Goal: Task Accomplishment & Management: Manage account settings

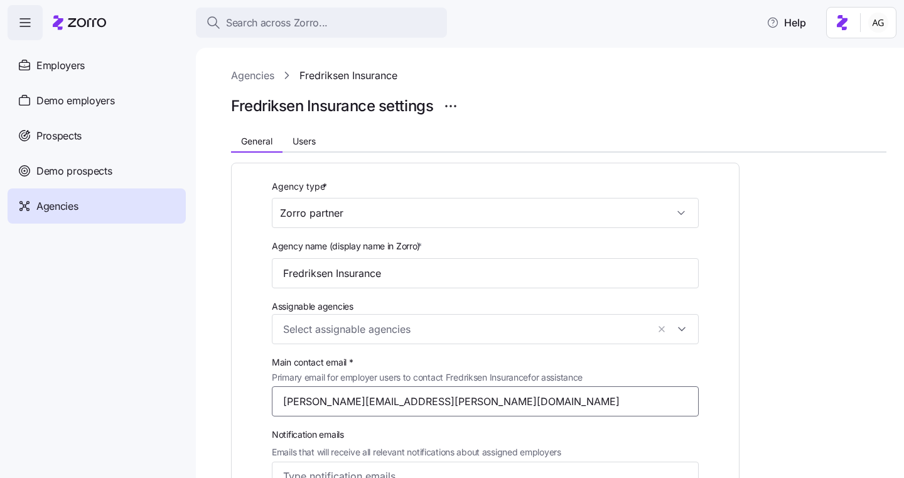
click at [370, 399] on input "eric.fredriksen@gmail.com" at bounding box center [485, 401] width 427 height 30
click at [305, 138] on span "Users" at bounding box center [303, 141] width 23 height 9
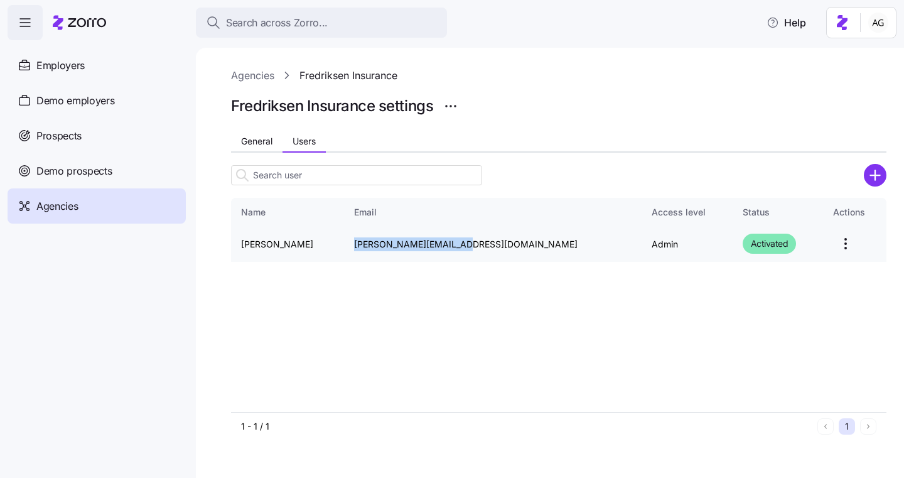
drag, startPoint x: 477, startPoint y: 241, endPoint x: 373, endPoint y: 245, distance: 104.3
click at [373, 245] on td "eric@fredhealthins.com" at bounding box center [492, 244] width 297 height 36
copy td "eric@fredhealthins.com"
click at [259, 139] on span "General" at bounding box center [256, 141] width 31 height 9
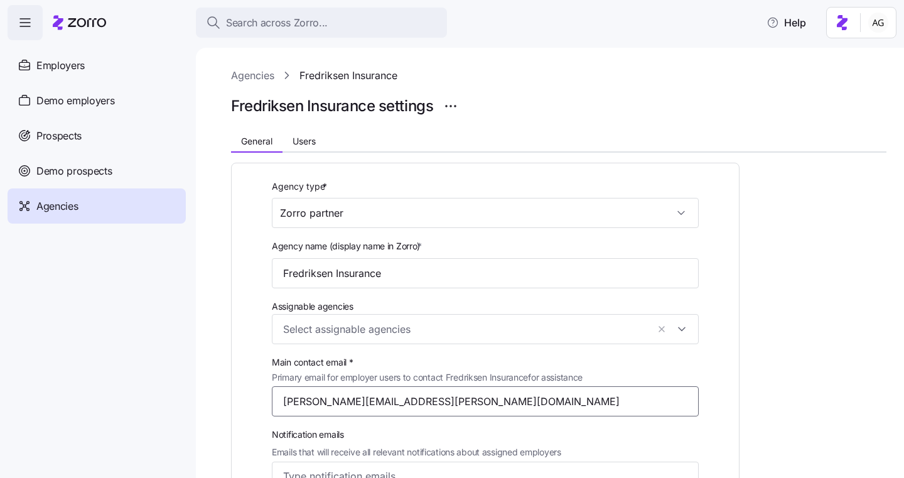
drag, startPoint x: 418, startPoint y: 397, endPoint x: 266, endPoint y: 396, distance: 151.9
click at [267, 396] on div "Main contact email * Primary email for employer users to contact Fredriksen Ins…" at bounding box center [485, 385] width 437 height 72
paste input "eric@fredhealthins.com"
type input "eric@fredhealthins.com"
click at [515, 279] on input "Fredriksen Insurance" at bounding box center [485, 273] width 427 height 30
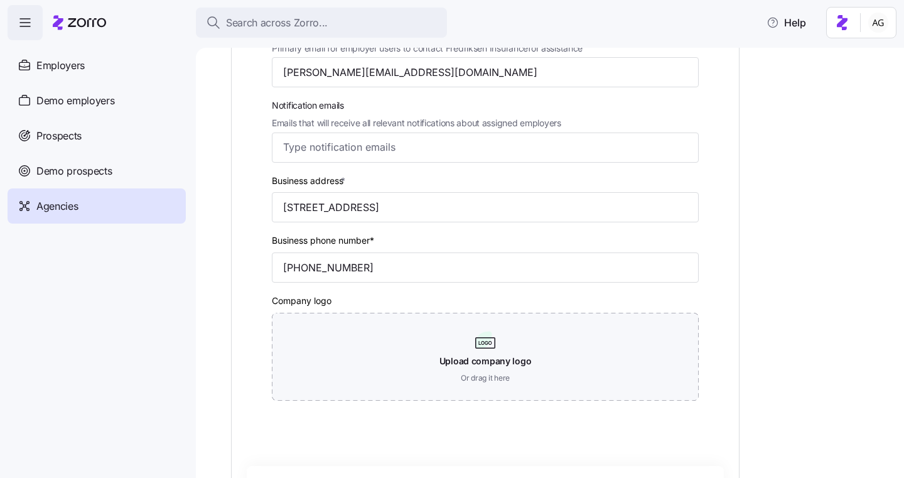
scroll to position [464, 0]
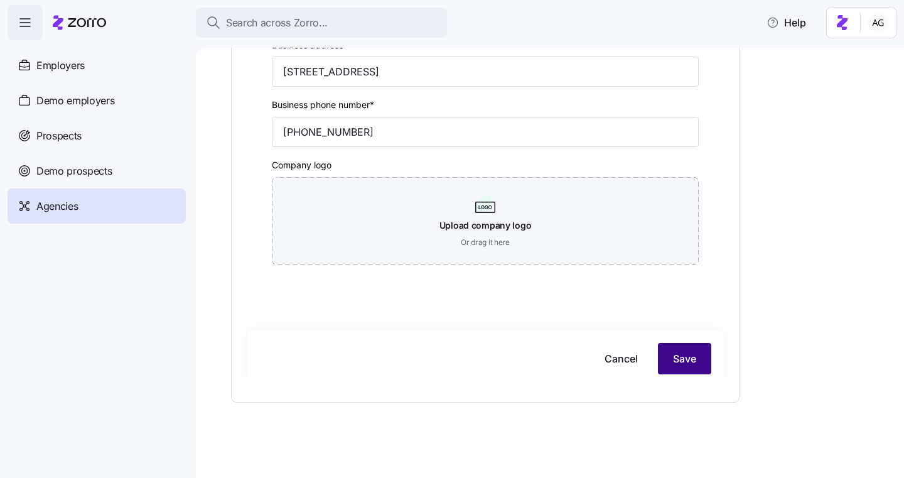
click at [676, 369] on button "Save" at bounding box center [684, 358] width 53 height 31
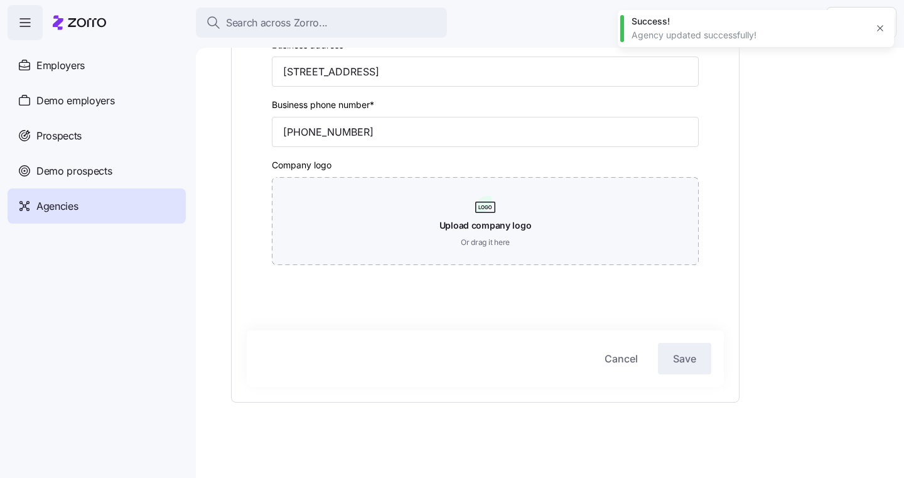
click at [104, 209] on div "Agencies" at bounding box center [97, 205] width 178 height 35
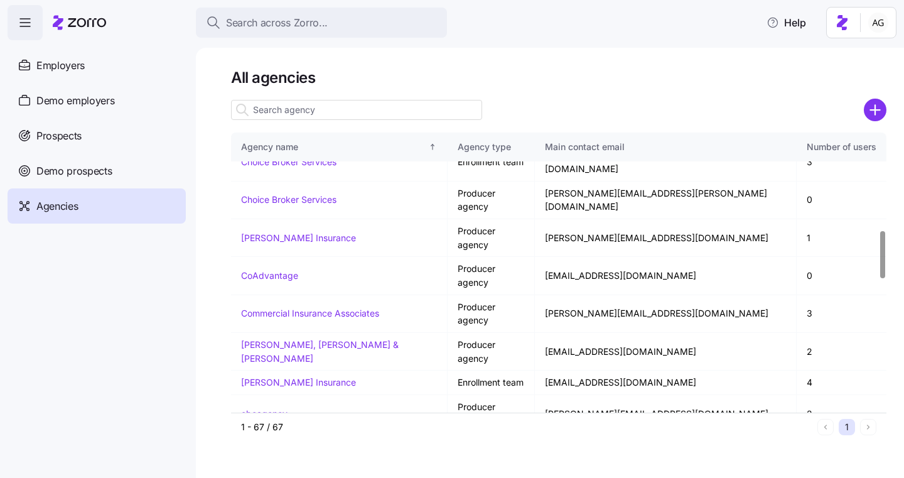
scroll to position [566, 0]
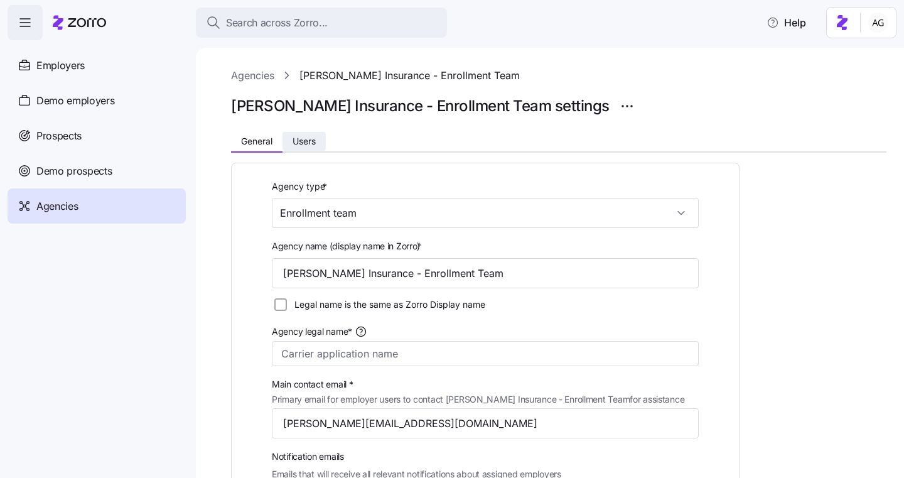
click at [309, 144] on span "Users" at bounding box center [303, 141] width 23 height 9
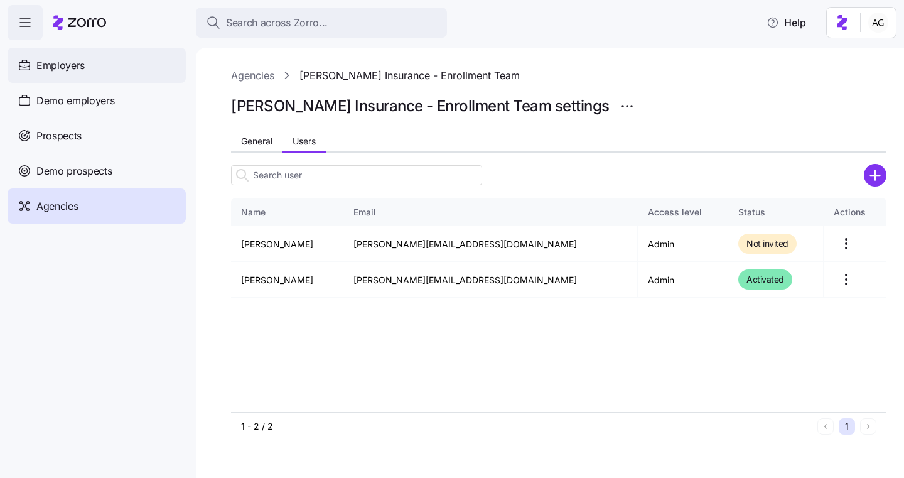
click at [94, 64] on div "Employers" at bounding box center [97, 65] width 178 height 35
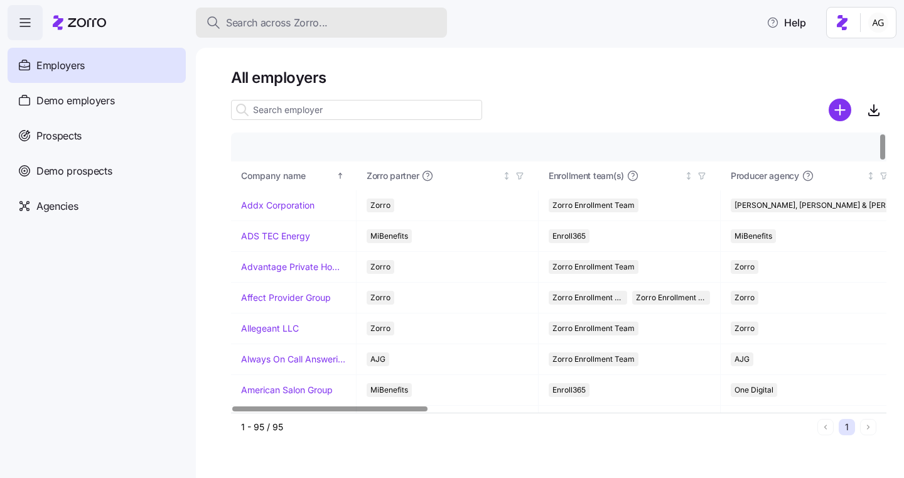
click at [268, 24] on span "Search across Zorro..." at bounding box center [277, 23] width 102 height 16
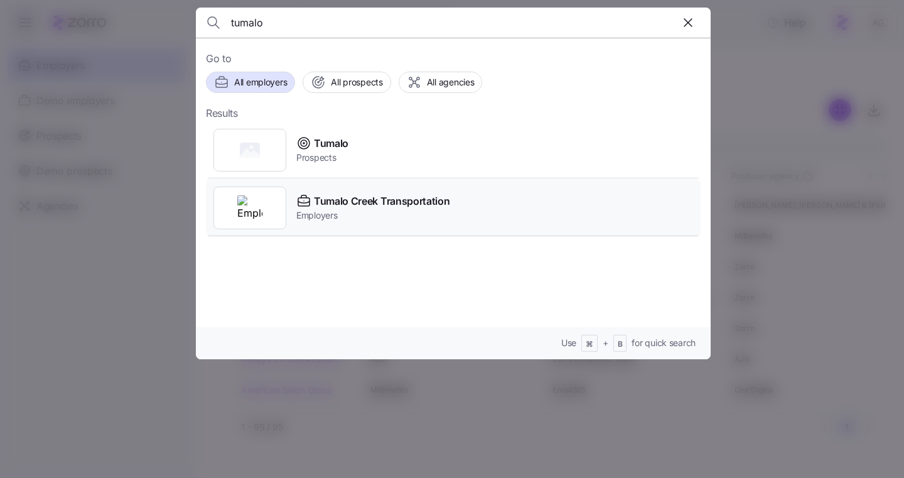
type input "tumalo"
click at [312, 209] on span "Employers" at bounding box center [372, 215] width 153 height 13
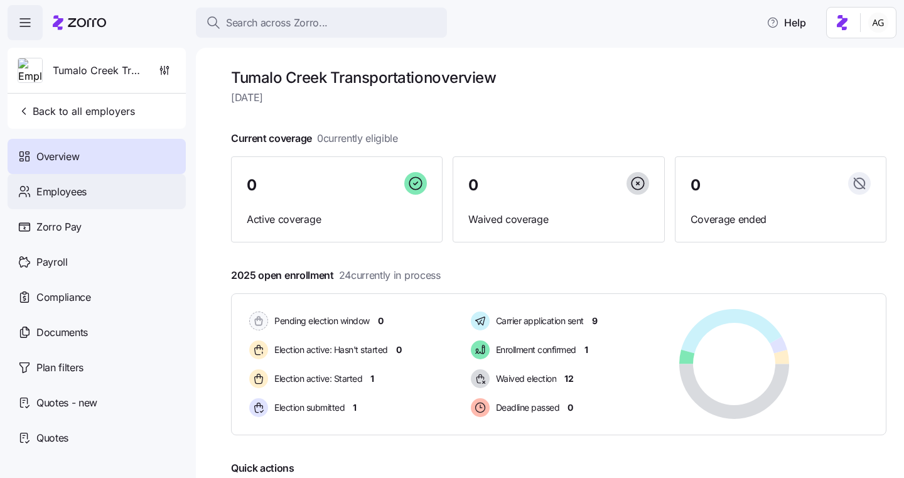
click at [86, 191] on div "Employees" at bounding box center [97, 191] width 178 height 35
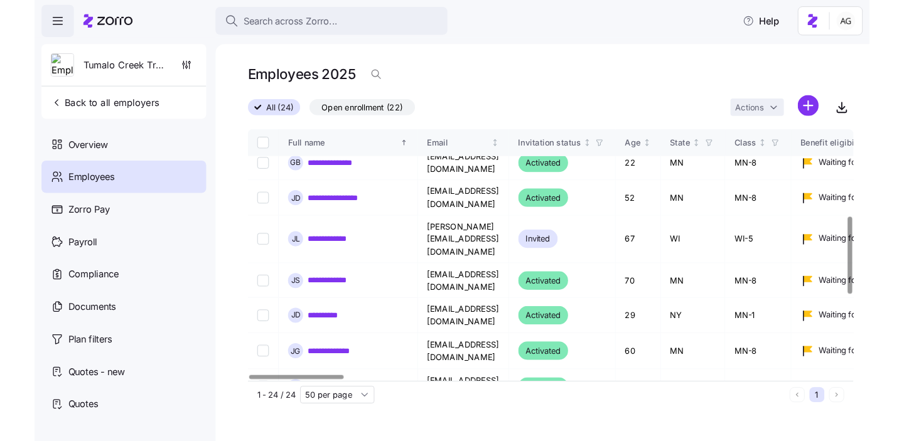
scroll to position [303, 0]
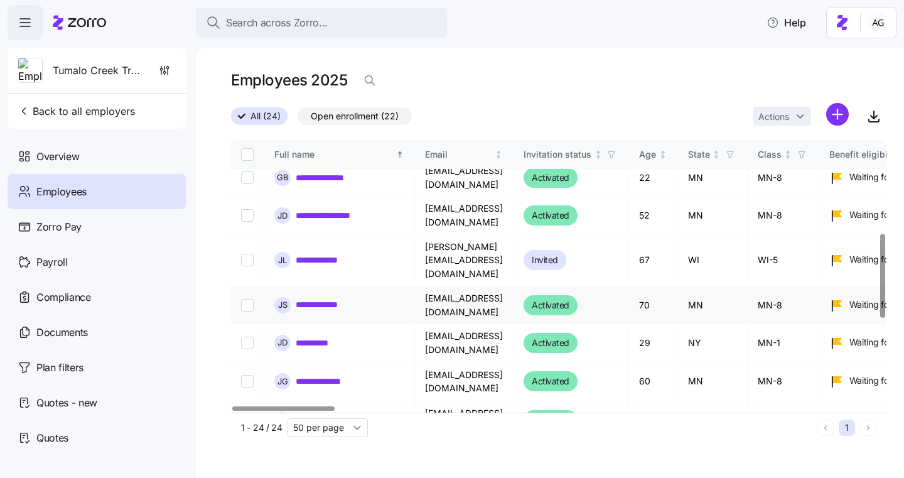
click at [316, 298] on link "**********" at bounding box center [323, 304] width 55 height 13
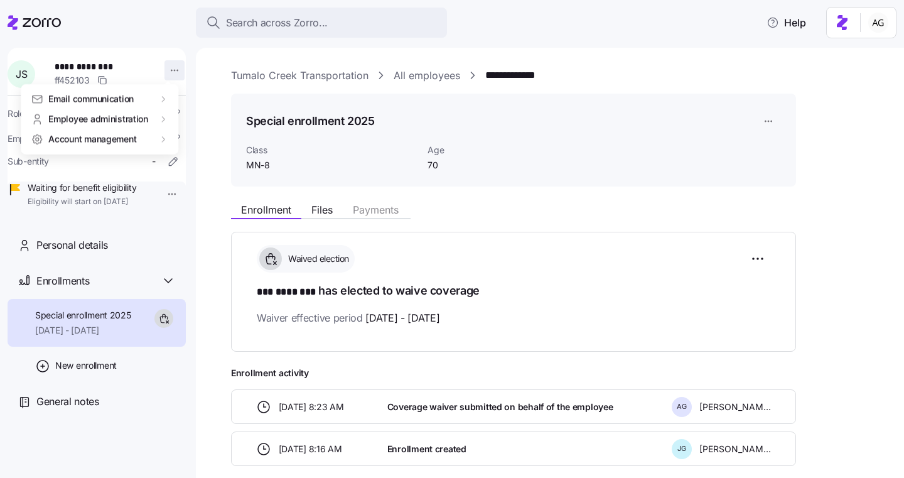
click at [169, 75] on html "**********" at bounding box center [452, 235] width 904 height 470
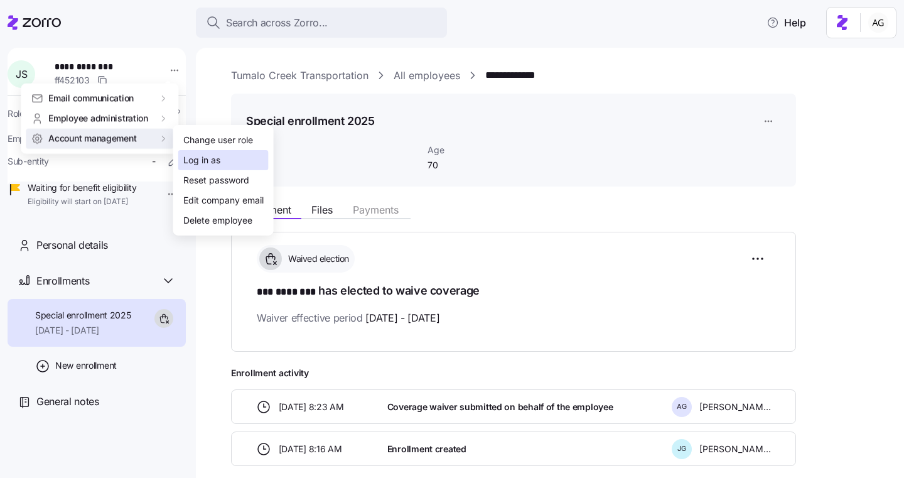
click at [196, 162] on div "Log in as" at bounding box center [201, 160] width 37 height 14
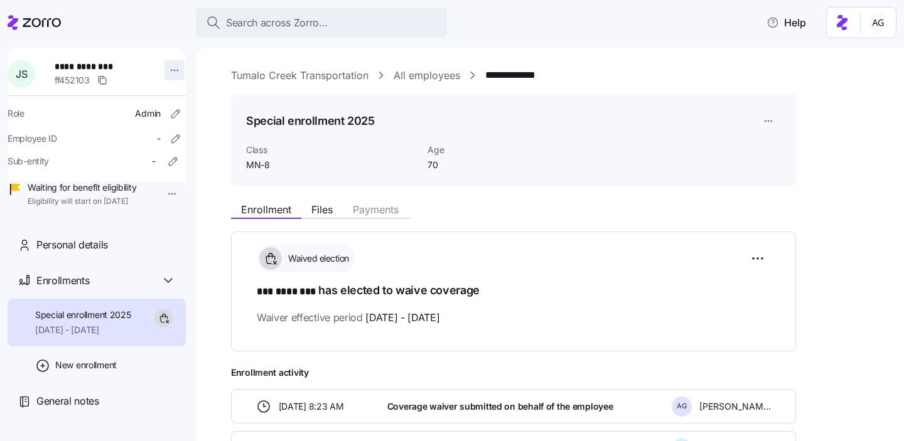
click at [166, 71] on html "**********" at bounding box center [452, 217] width 904 height 434
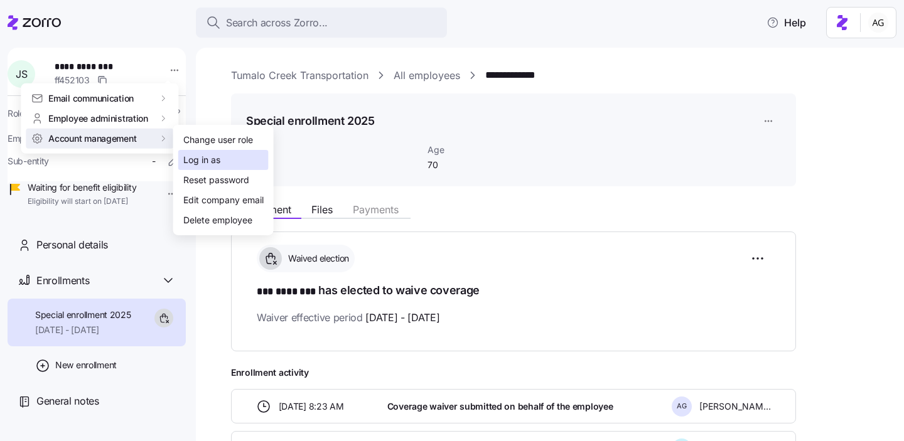
click at [194, 154] on div "Log in as" at bounding box center [201, 160] width 37 height 14
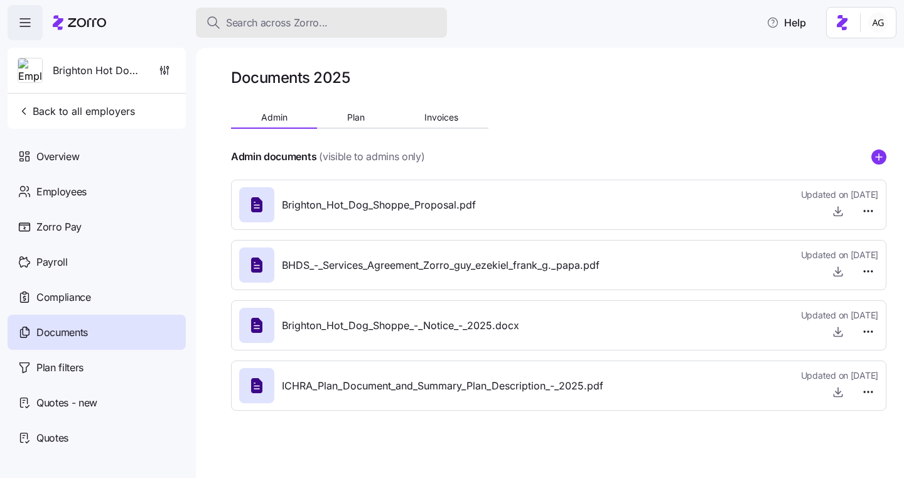
click at [249, 23] on span "Search across Zorro..." at bounding box center [277, 23] width 102 height 16
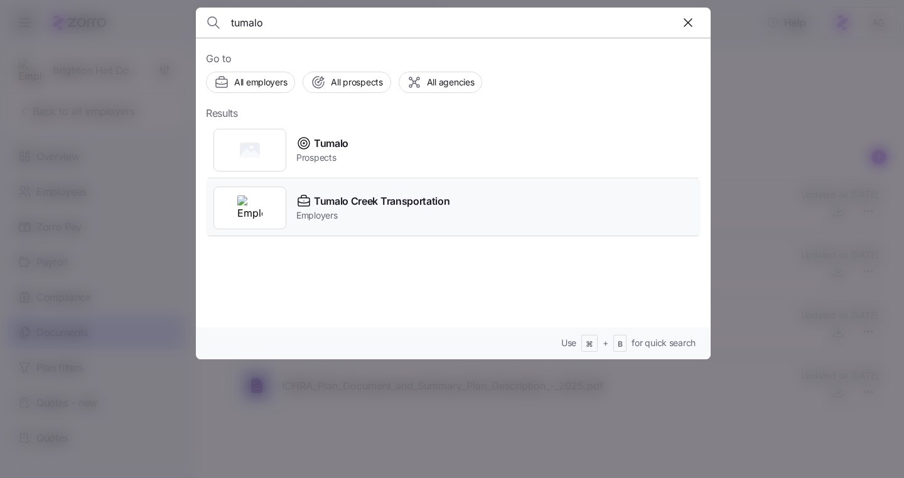
type input "tumalo"
click at [332, 211] on span "Employers" at bounding box center [372, 215] width 153 height 13
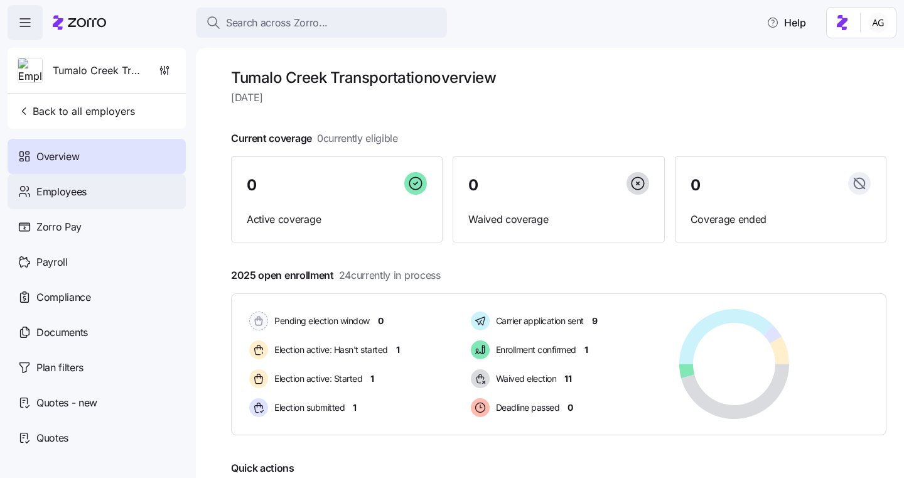
click at [72, 192] on span "Employees" at bounding box center [61, 192] width 50 height 16
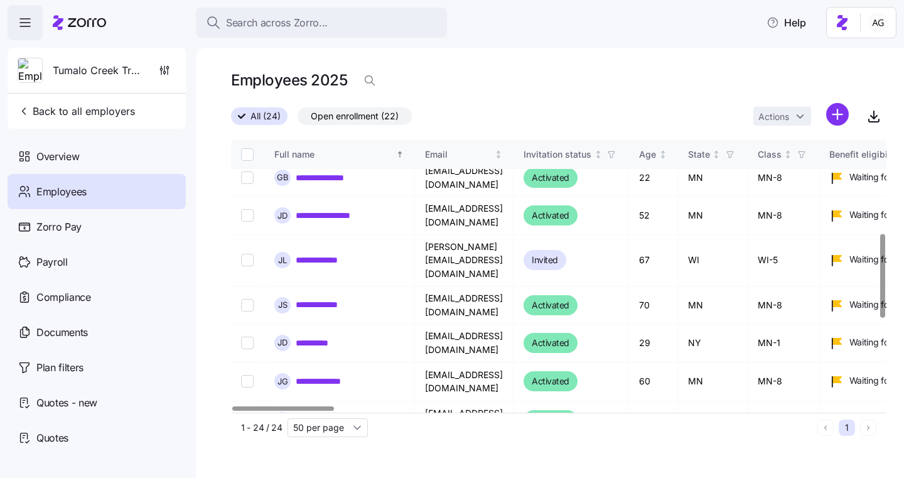
scroll to position [292, 0]
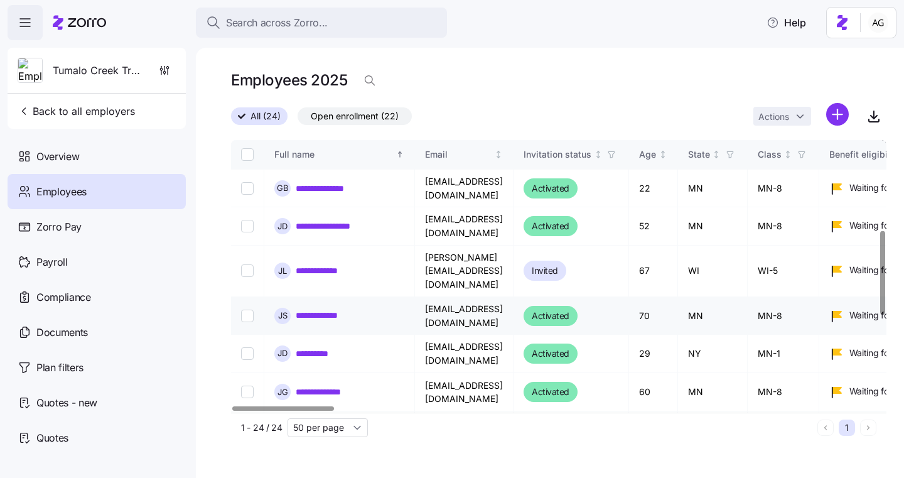
click at [313, 309] on link "**********" at bounding box center [323, 315] width 55 height 13
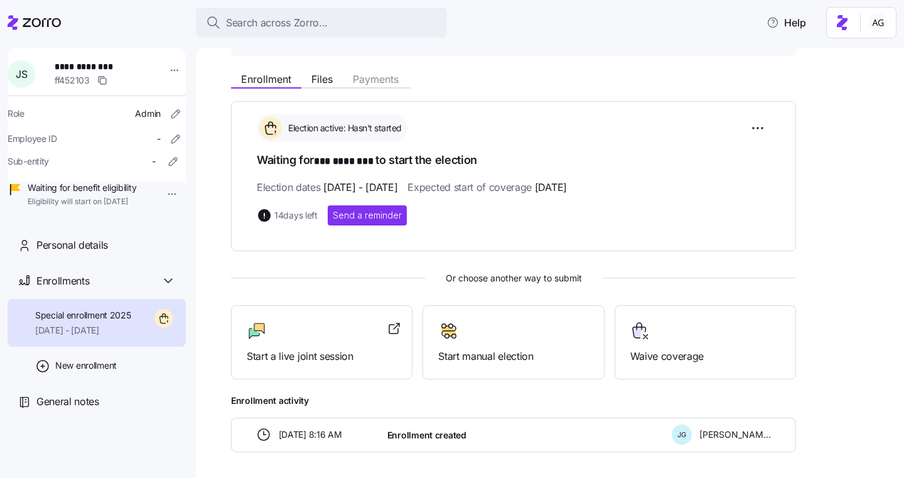
scroll to position [176, 0]
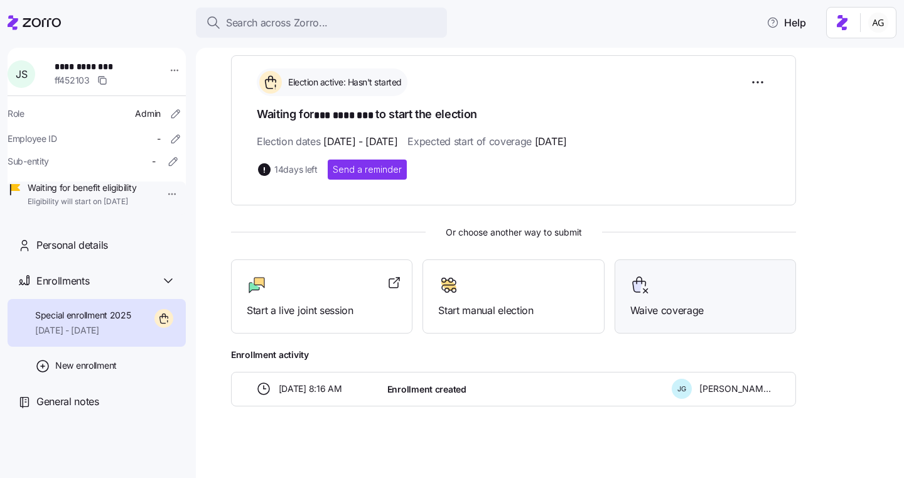
click at [662, 310] on span "Waive coverage" at bounding box center [705, 310] width 150 height 16
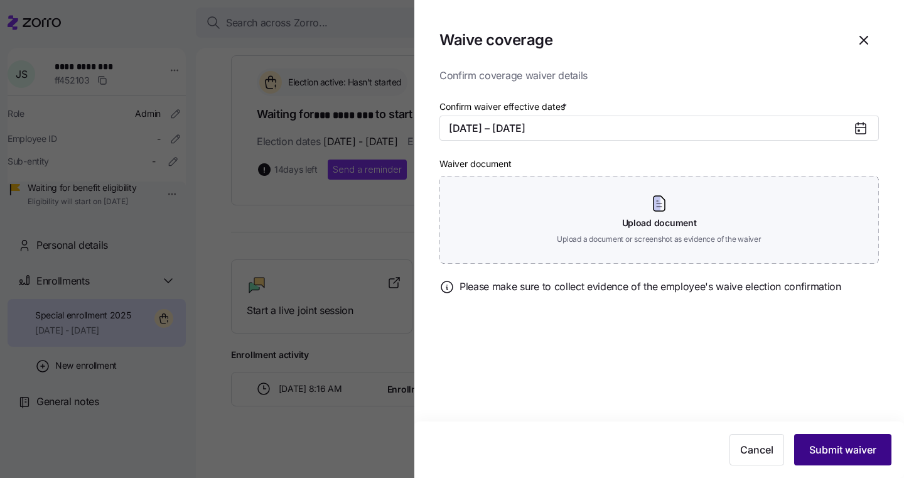
click at [862, 451] on span "Submit waiver" at bounding box center [842, 449] width 67 height 15
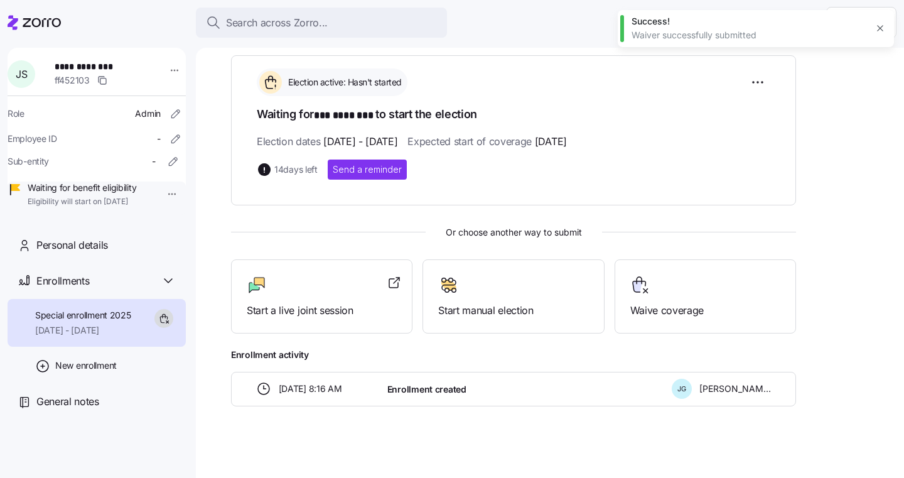
scroll to position [0, 0]
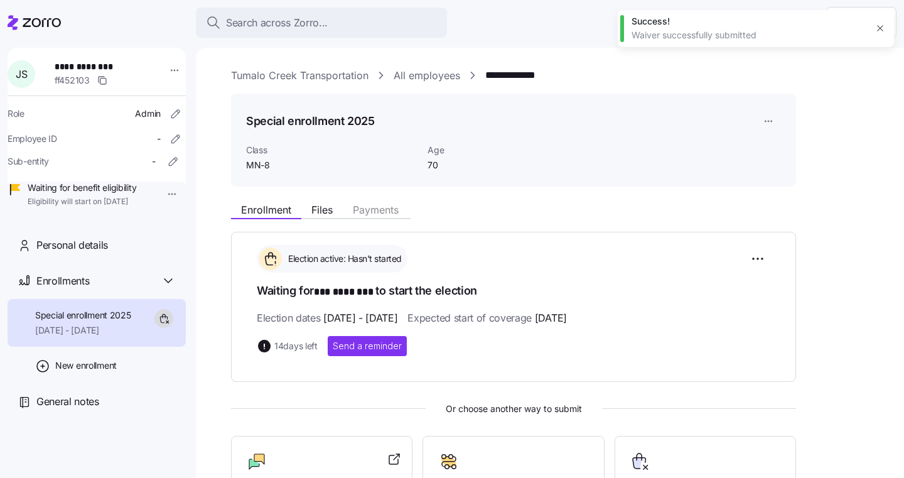
click at [151, 67] on div "**********" at bounding box center [105, 74] width 110 height 38
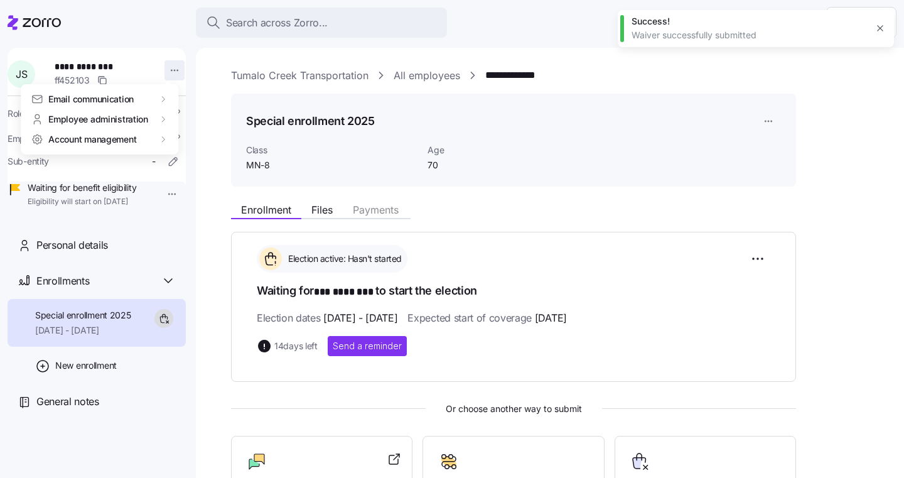
click at [168, 67] on html "**********" at bounding box center [452, 235] width 904 height 470
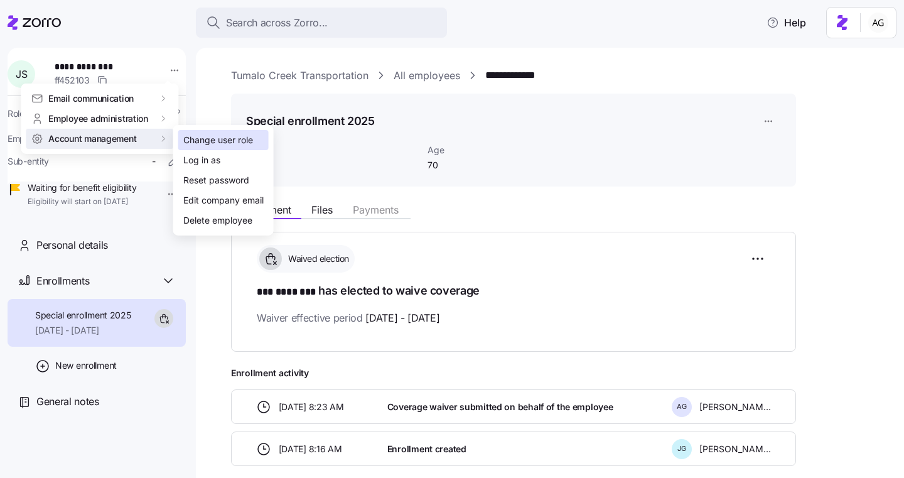
click at [197, 135] on div "Change user role" at bounding box center [218, 140] width 70 height 14
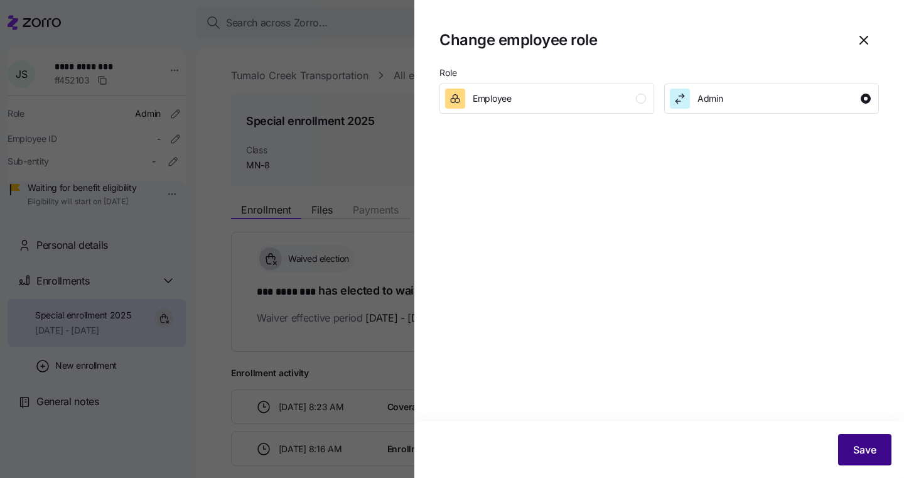
click at [861, 454] on span "Save" at bounding box center [864, 449] width 23 height 15
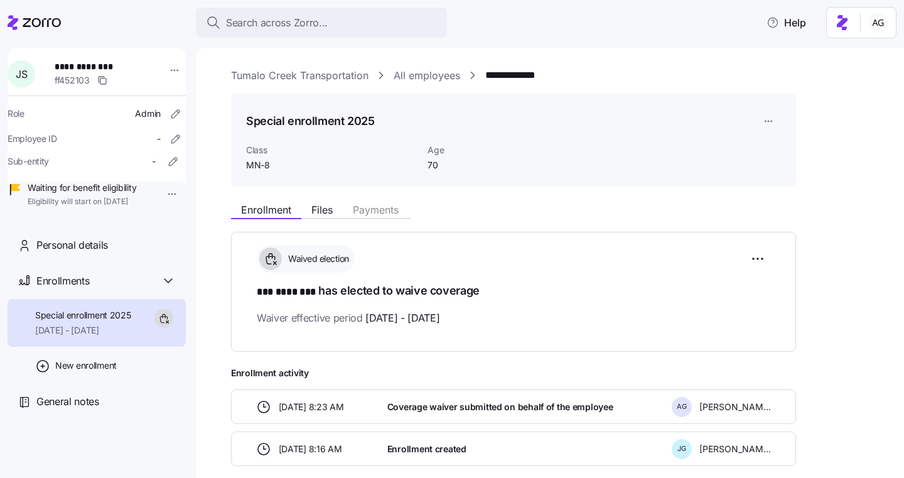
click at [450, 77] on link "All employees" at bounding box center [426, 76] width 67 height 16
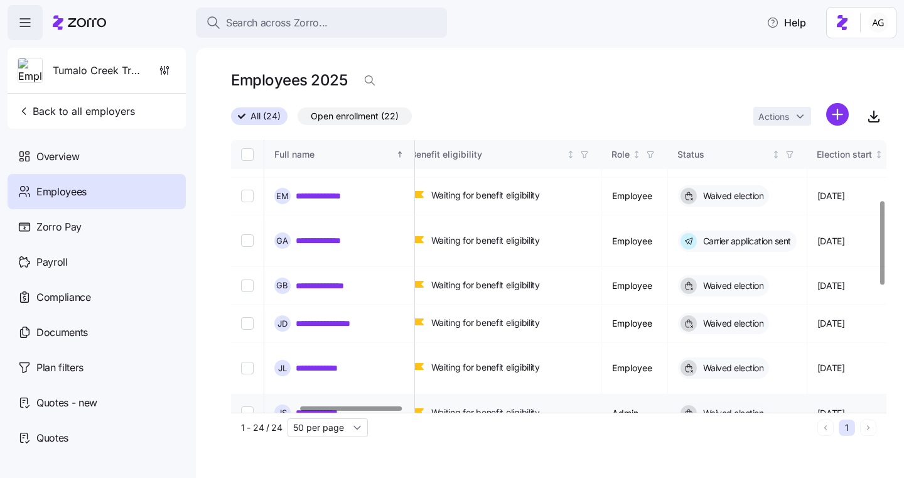
scroll to position [195, 439]
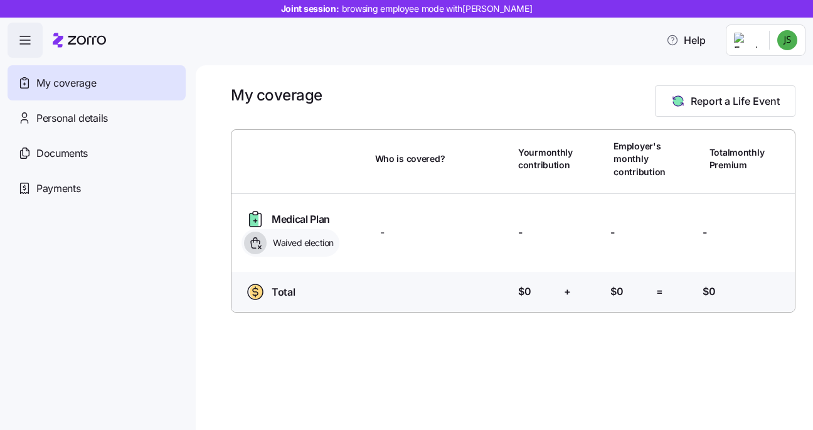
click at [783, 43] on html "Joint session: browsing employee mode with [PERSON_NAME] Help My coverage Perso…" at bounding box center [406, 211] width 813 height 422
click at [587, 26] on html "Joint session: browsing employee mode with Jim Storholm Help My coverage Person…" at bounding box center [406, 211] width 813 height 422
click at [771, 46] on html "Joint session: browsing employee mode with Jim Storholm Help My coverage Person…" at bounding box center [406, 211] width 813 height 422
click at [742, 72] on div "Admin view" at bounding box center [745, 75] width 65 height 14
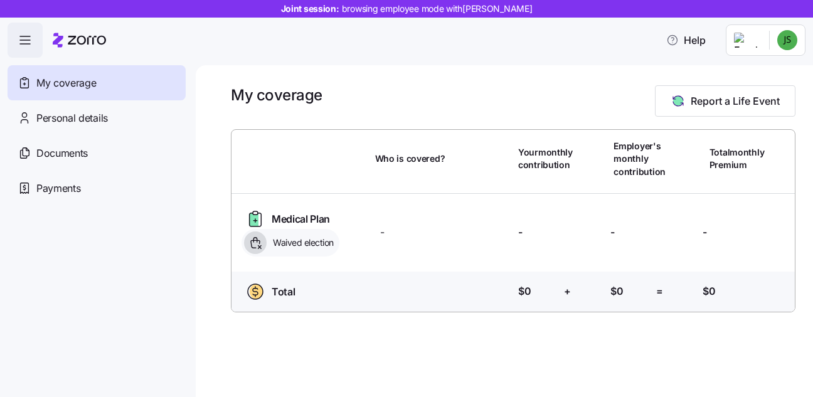
click at [788, 45] on html "Joint session: browsing employee mode with [PERSON_NAME] Help My coverage Perso…" at bounding box center [406, 195] width 813 height 390
click at [757, 74] on div "Admin view" at bounding box center [745, 75] width 65 height 14
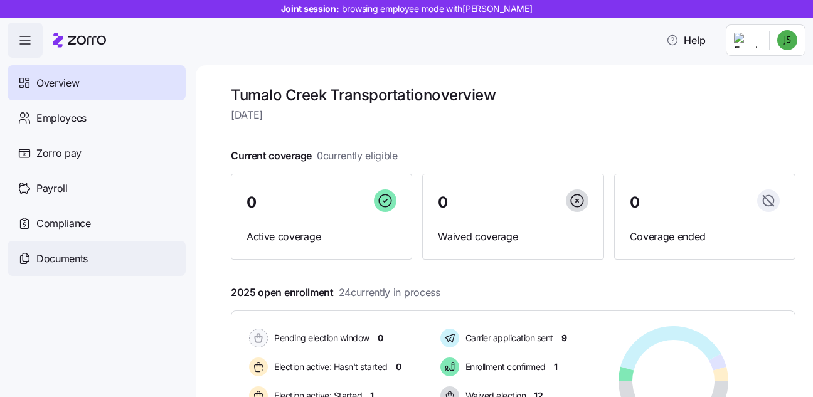
click at [63, 257] on span "Documents" at bounding box center [61, 259] width 51 height 16
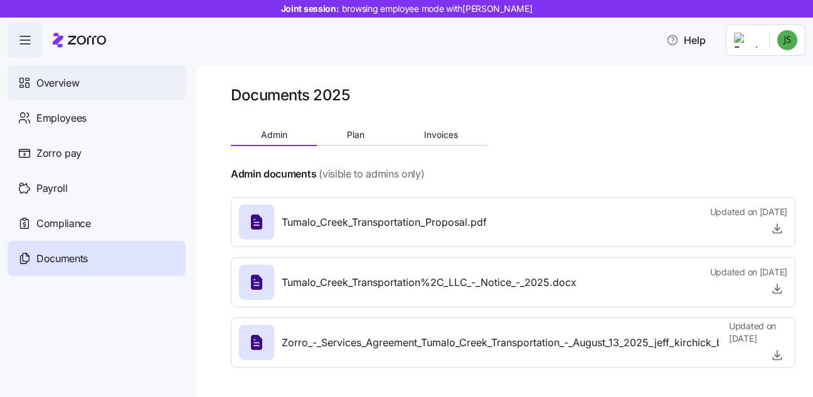
click at [82, 86] on div "Overview" at bounding box center [97, 82] width 178 height 35
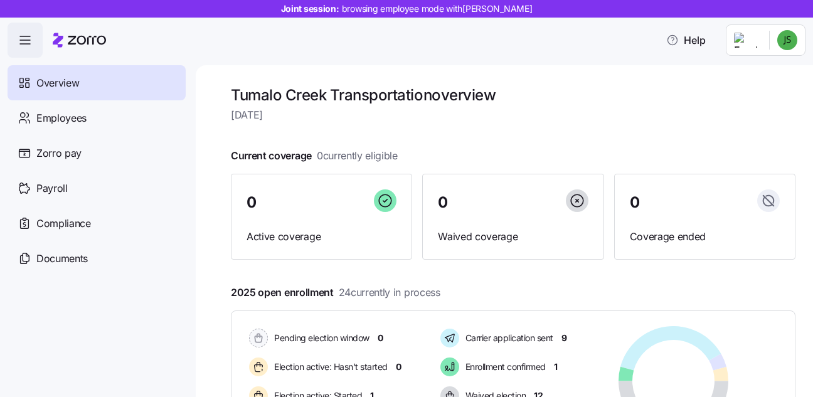
click at [791, 40] on html "Joint session: browsing employee mode with [PERSON_NAME] Help Overview Employee…" at bounding box center [406, 195] width 813 height 390
click at [769, 75] on div "Personal view" at bounding box center [750, 75] width 74 height 14
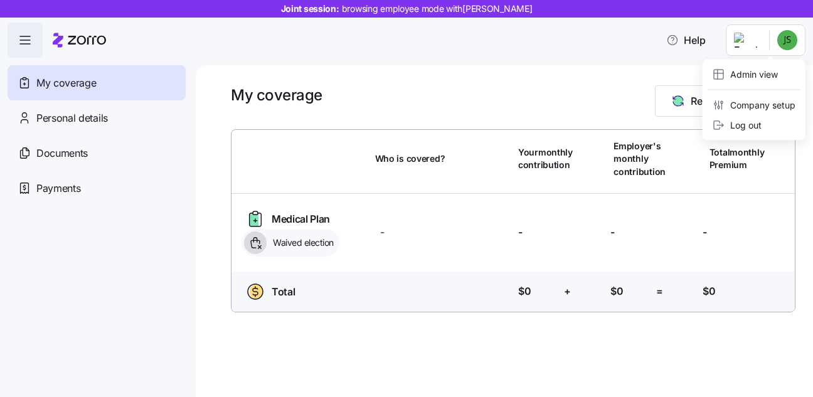
click at [789, 40] on html "Joint session: browsing employee mode with [PERSON_NAME] Help My coverage Perso…" at bounding box center [406, 195] width 813 height 390
click at [761, 76] on div "Admin view" at bounding box center [745, 75] width 65 height 14
